Goal: Information Seeking & Learning: Learn about a topic

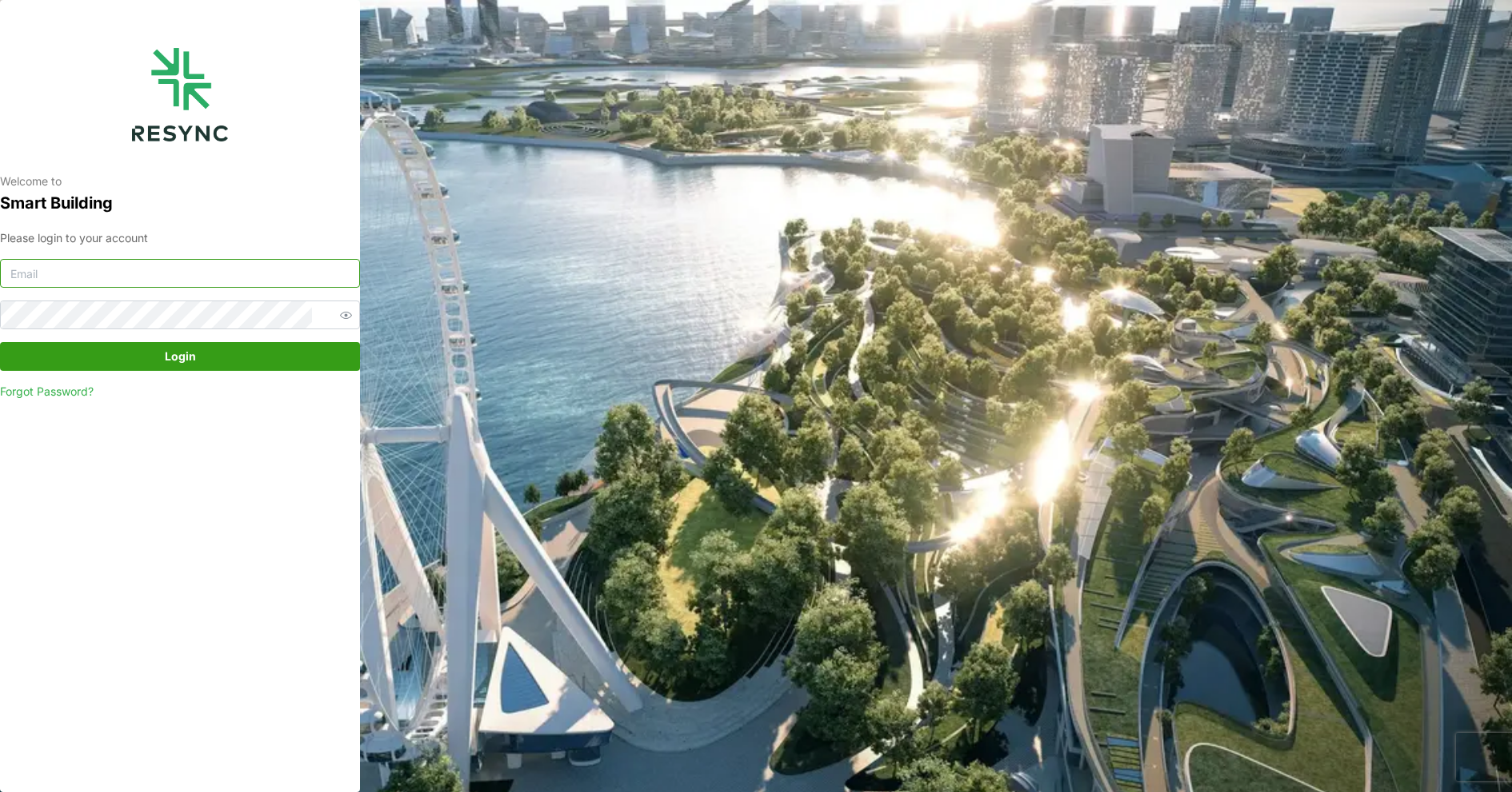
click at [47, 275] on input at bounding box center [180, 273] width 360 height 29
type input "[PERSON_NAME][EMAIL_ADDRESS][DOMAIN_NAME]"
click at [0, 342] on button "Login" at bounding box center [180, 356] width 360 height 29
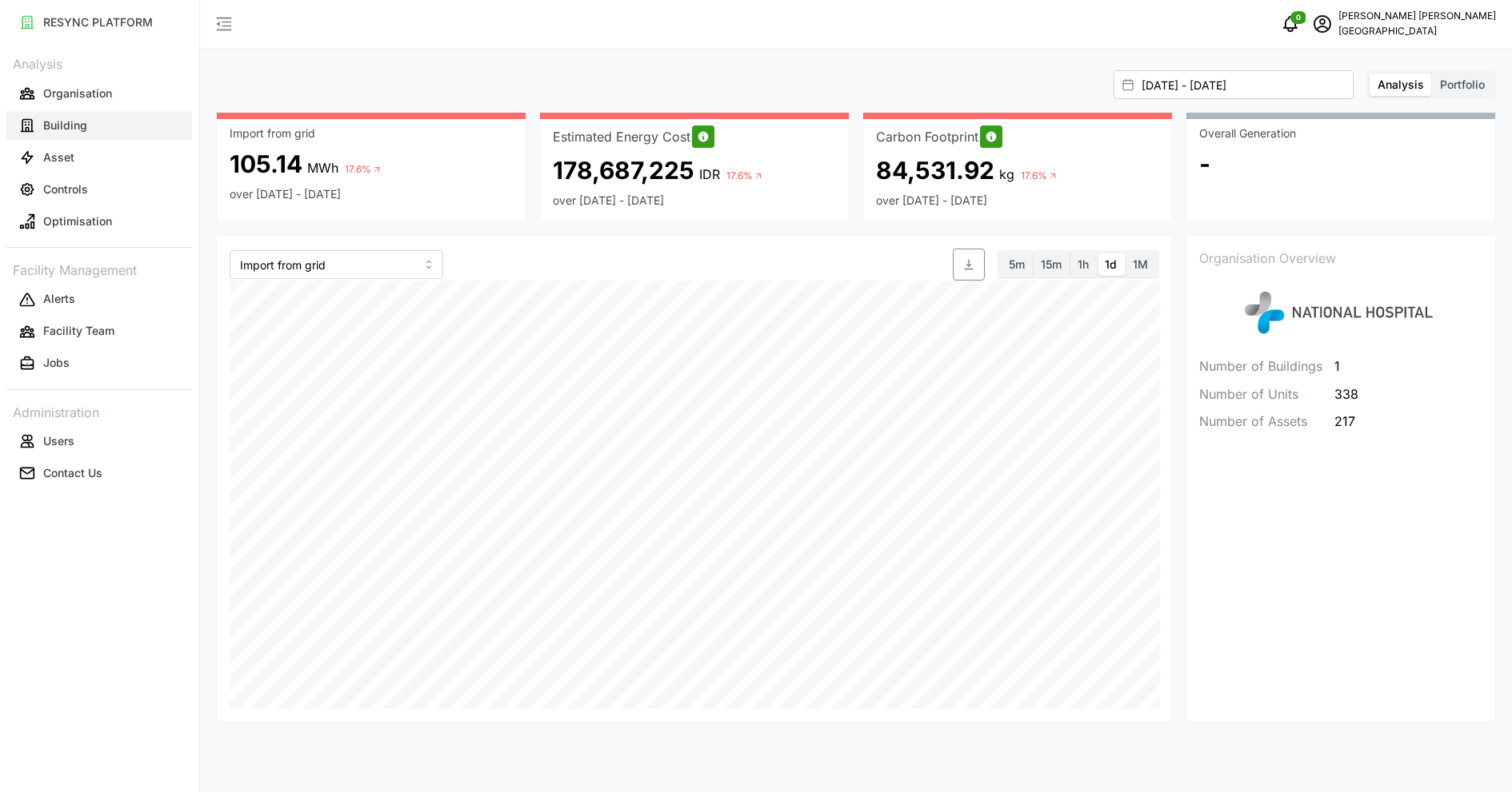
click at [76, 117] on p "Building" at bounding box center [65, 125] width 44 height 16
